Goal: Task Accomplishment & Management: Manage account settings

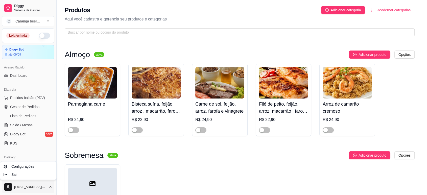
click at [51, 188] on html "Diggy Sistema de Gestão C Caranga beer ... Loja fechada Diggy Bot até 09/09 Ace…" at bounding box center [213, 97] width 427 height 195
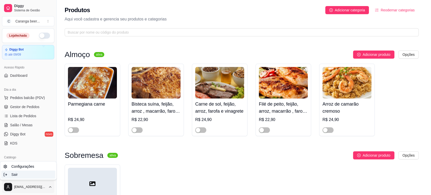
click at [37, 175] on div "Sair" at bounding box center [28, 175] width 54 height 8
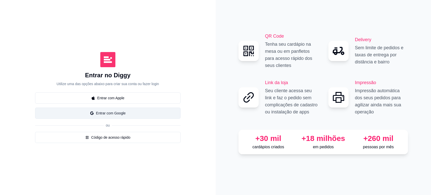
click at [125, 112] on button "Entrar com Google" at bounding box center [108, 113] width 146 height 11
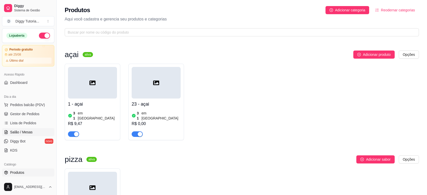
click at [30, 134] on span "Salão / Mesas" at bounding box center [21, 132] width 22 height 5
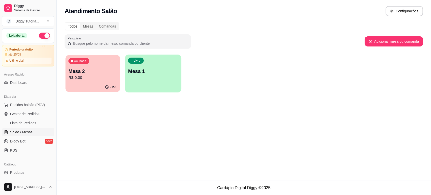
click at [105, 76] on p "R$ 0,00" at bounding box center [92, 78] width 49 height 6
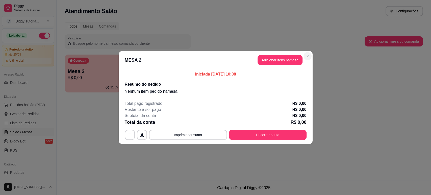
click at [306, 84] on section "MESA 2 Adicionar itens na mesa Iniciada [DATE] 10:08 Resumo do pedido Nenhum it…" at bounding box center [216, 97] width 194 height 93
click at [272, 139] on button "Encerrar conta" at bounding box center [268, 135] width 78 height 10
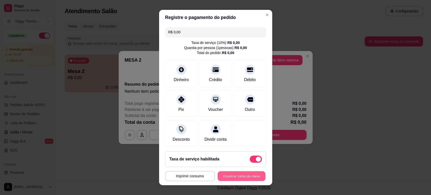
click at [231, 176] on button "Encerrar conta da mesa" at bounding box center [242, 176] width 48 height 10
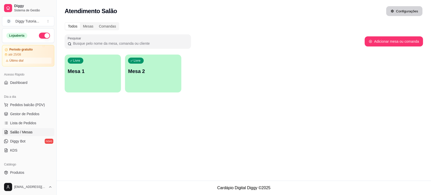
click at [403, 10] on button "Configurações" at bounding box center [404, 11] width 36 height 10
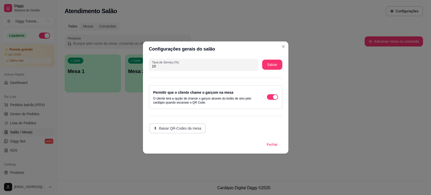
click at [176, 127] on button "Baixar QR-Codes da mesa" at bounding box center [177, 128] width 57 height 10
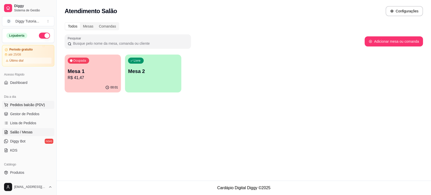
click at [36, 102] on span "Pedidos balcão (PDV)" at bounding box center [27, 104] width 35 height 5
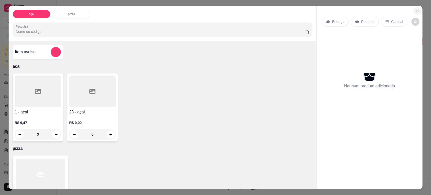
click at [418, 14] on button "Close" at bounding box center [418, 11] width 8 height 8
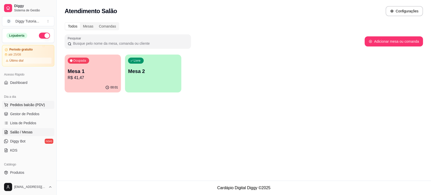
click at [40, 104] on span "Pedidos balcão (PDV)" at bounding box center [27, 104] width 35 height 5
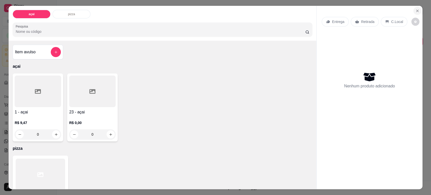
click at [416, 9] on icon "Close" at bounding box center [418, 11] width 4 height 4
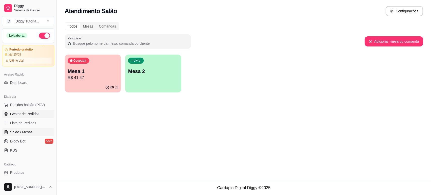
click at [28, 114] on span "Gestor de Pedidos" at bounding box center [24, 113] width 29 height 5
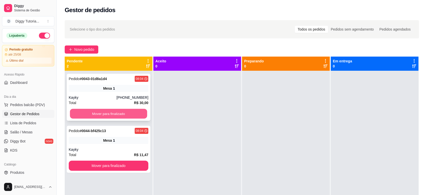
click at [117, 117] on button "Mover para finalizado" at bounding box center [108, 114] width 77 height 10
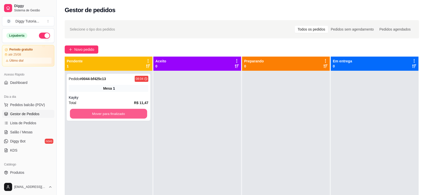
click at [117, 117] on button "Mover para finalizado" at bounding box center [108, 114] width 77 height 10
